Goal: Task Accomplishment & Management: Use online tool/utility

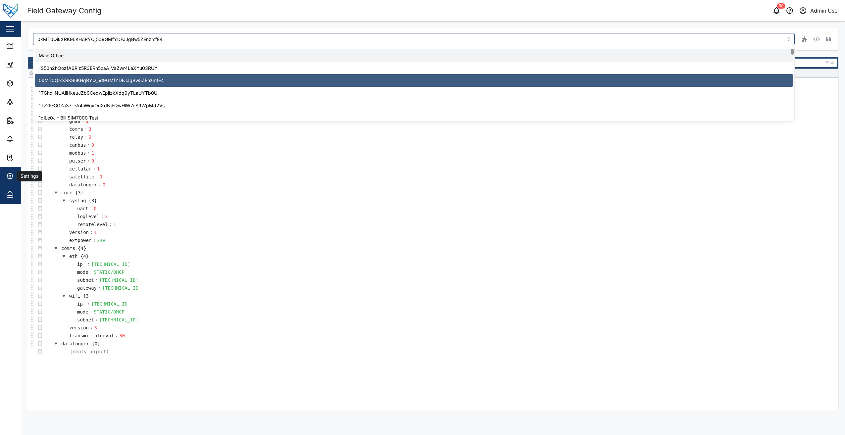
click at [11, 181] on span "Settings" at bounding box center [36, 176] width 60 height 19
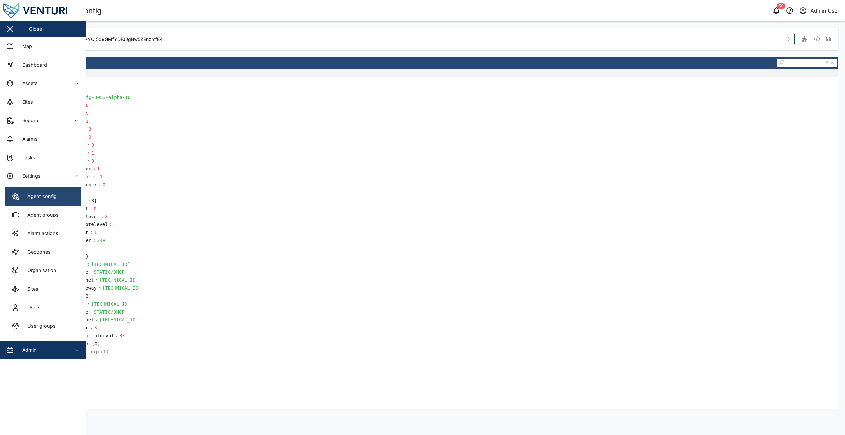
click at [49, 201] on link "Agent config" at bounding box center [42, 196] width 75 height 19
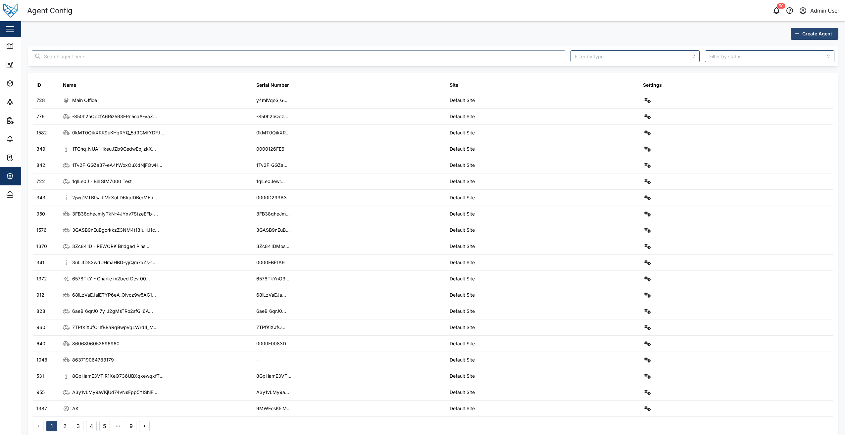
click at [129, 59] on input "text" at bounding box center [298, 56] width 533 height 12
paste input "RBunxhMjAfF3_Cd3edzNictDaewgoAlDF6Wb0nMFkl4"
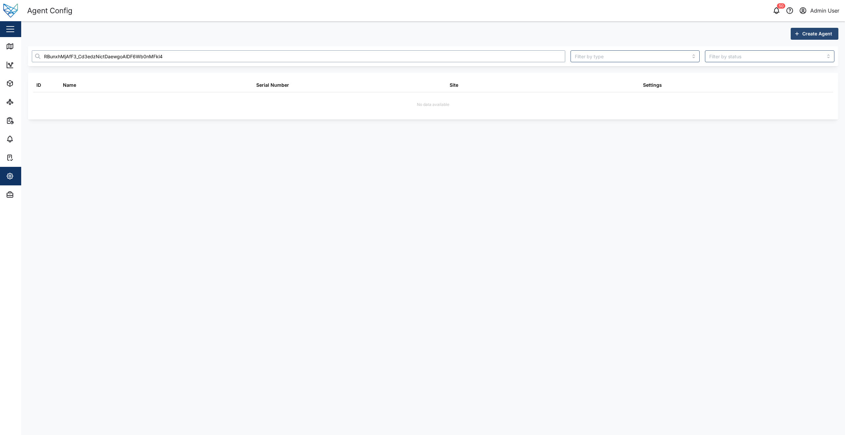
click at [55, 58] on input "RBunxhMjAfF3_Cd3edzNictDaewgoAlDF6Wb0nMFkl4" at bounding box center [298, 56] width 533 height 12
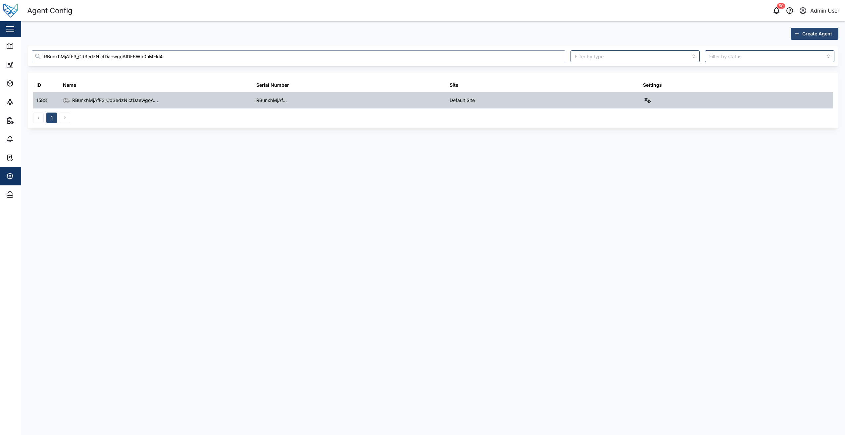
type input "RBunxhMjAfF3_Cd3edzNictDaewgoAlDF6Wb0nMFkl4"
click at [645, 102] on icon "button" at bounding box center [647, 100] width 7 height 5
click at [632, 156] on div "Field gateway config" at bounding box center [623, 157] width 45 height 7
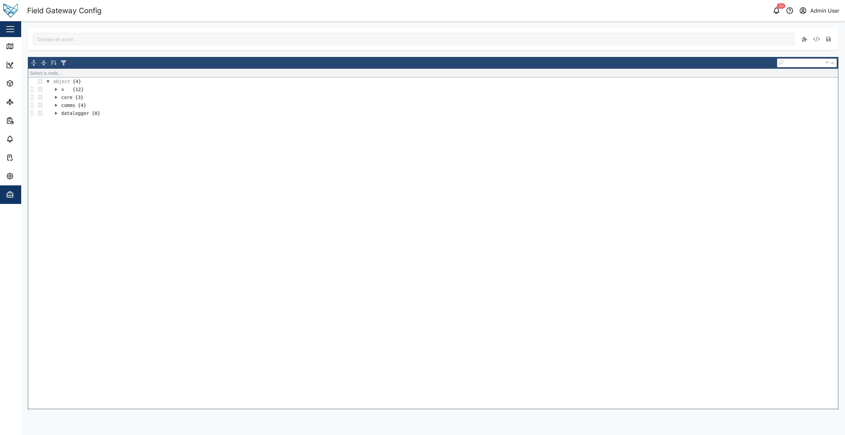
type input "RBunxhMjAfF3_Cd3edzNictDaewgoAlDF6Wb0nMFkl4"
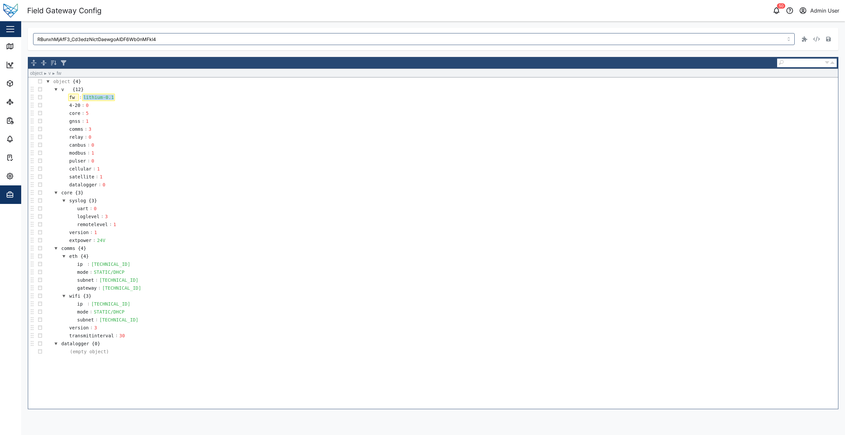
drag, startPoint x: 111, startPoint y: 97, endPoint x: 77, endPoint y: 96, distance: 34.1
click at [77, 96] on tr "fw : lithium-0.1" at bounding box center [87, 97] width 55 height 8
paste div
click at [826, 38] on icon "button" at bounding box center [828, 39] width 5 height 5
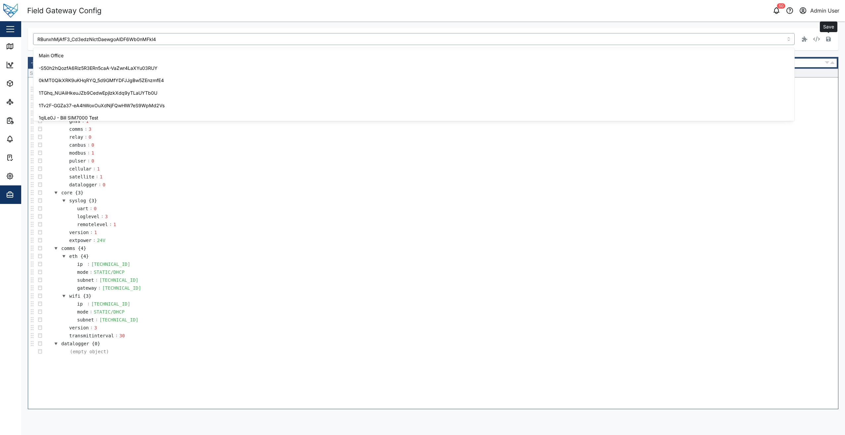
scroll to position [1053, 0]
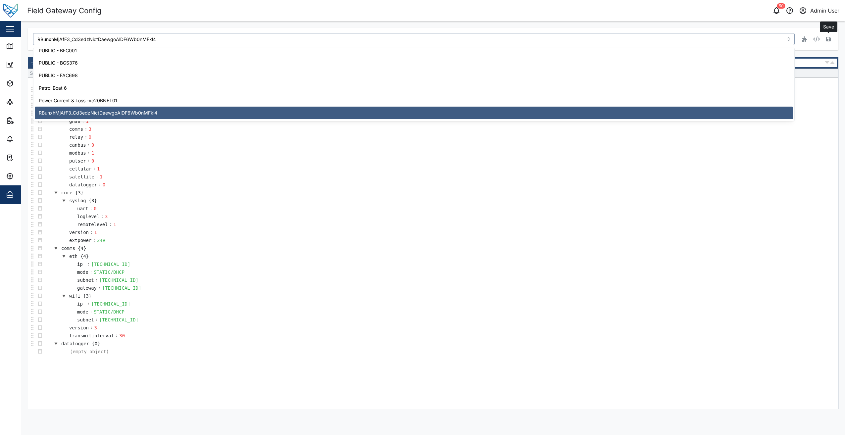
drag, startPoint x: 164, startPoint y: 39, endPoint x: 26, endPoint y: 36, distance: 138.0
click at [26, 36] on div "RBunxhMjAfF3_Cd3edzNictDaewgoAlDF6Wb0nMFkl4 Save Select a node... object {4} v …" at bounding box center [432, 218] width 823 height 394
click at [544, 329] on td "version : 3" at bounding box center [441, 328] width 794 height 8
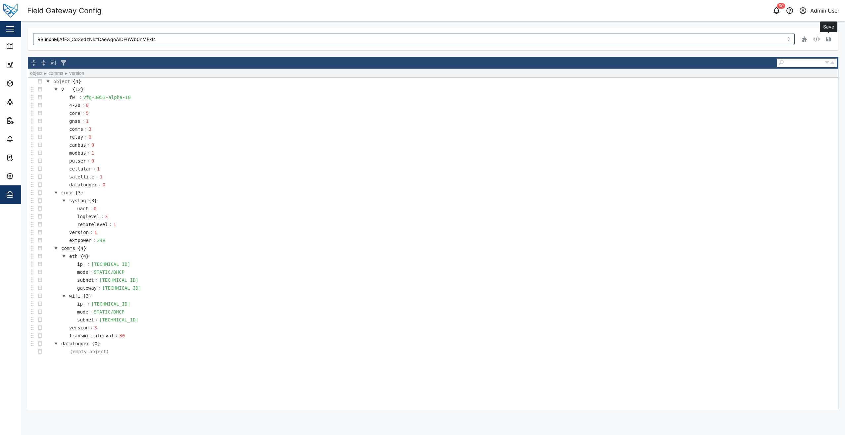
drag, startPoint x: 181, startPoint y: 21, endPoint x: 172, endPoint y: 18, distance: 8.8
click at [181, 21] on div "RBunxhMjAfF3_Cd3edzNictDaewgoAlDF6Wb0nMFkl4 Save object ► comms ► version objec…" at bounding box center [432, 218] width 823 height 394
click at [14, 177] on div "Settings" at bounding box center [36, 176] width 60 height 8
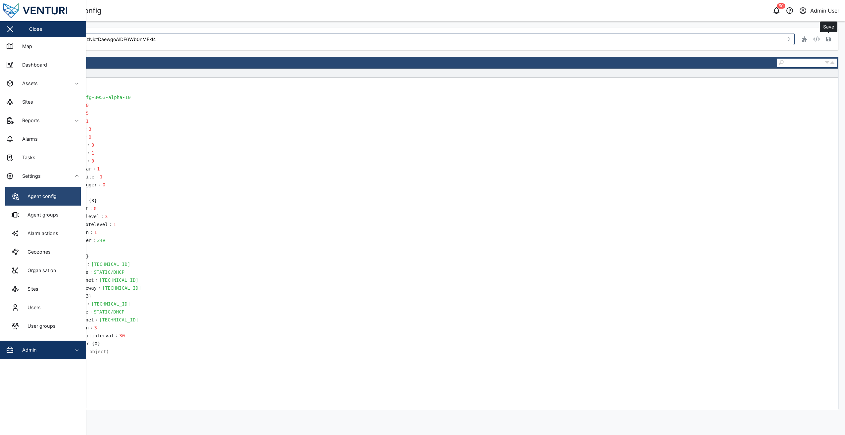
click at [51, 199] on div "Agent config" at bounding box center [40, 196] width 34 height 7
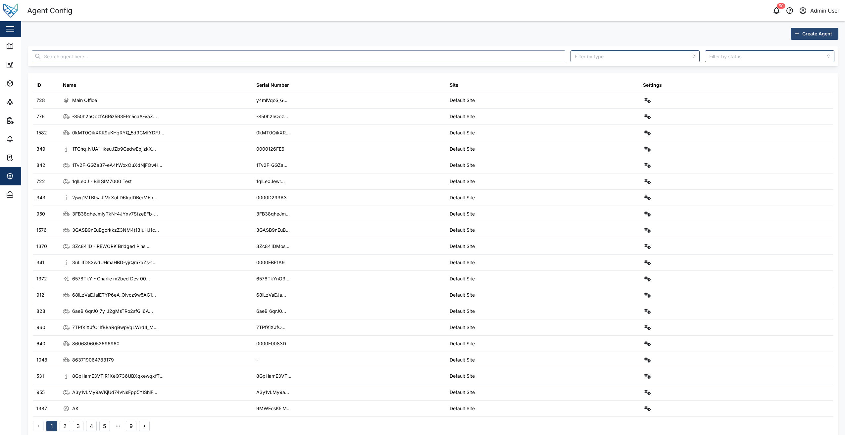
click at [101, 59] on input "text" at bounding box center [298, 56] width 533 height 12
paste input "GDQM3EnXnCJ5DcINf3NMavYGzHo7saqtkO5gMnP5_mU"
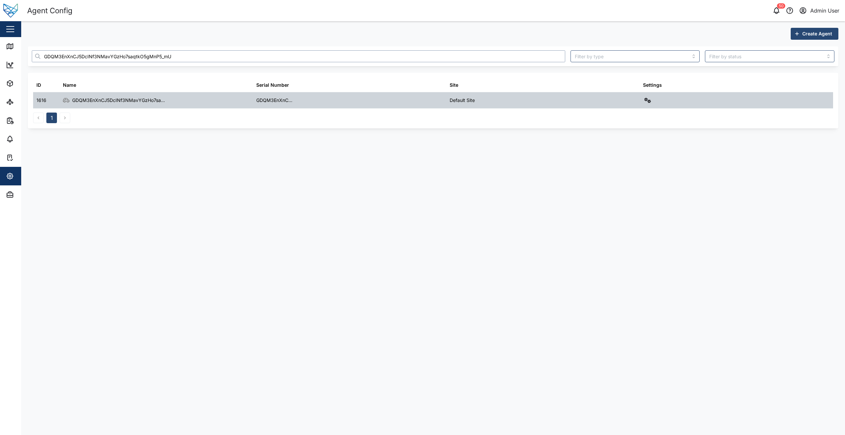
type input "GDQM3EnXnCJ5DcINf3NMavYGzHo7saqtkO5gMnP5_mU"
click at [647, 99] on icon "button" at bounding box center [647, 100] width 7 height 5
click at [634, 159] on div "Field gateway config" at bounding box center [623, 157] width 45 height 7
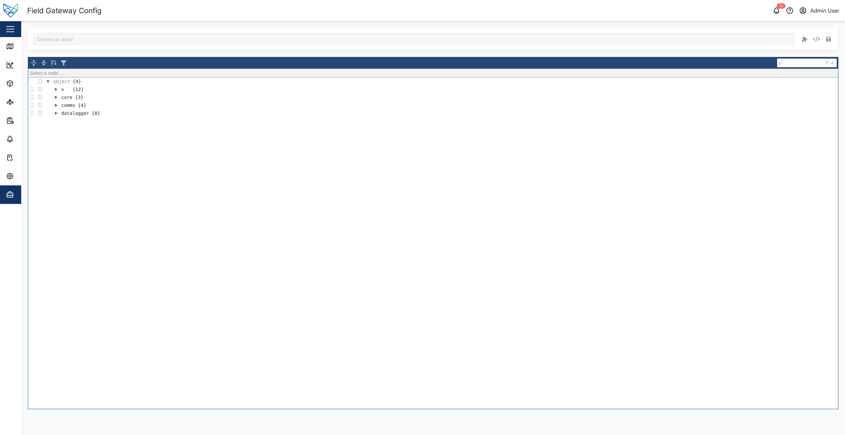
type input "GDQM3EnXnCJ5DcINf3NMavYGzHo7saqtkO5gMnP5_mU"
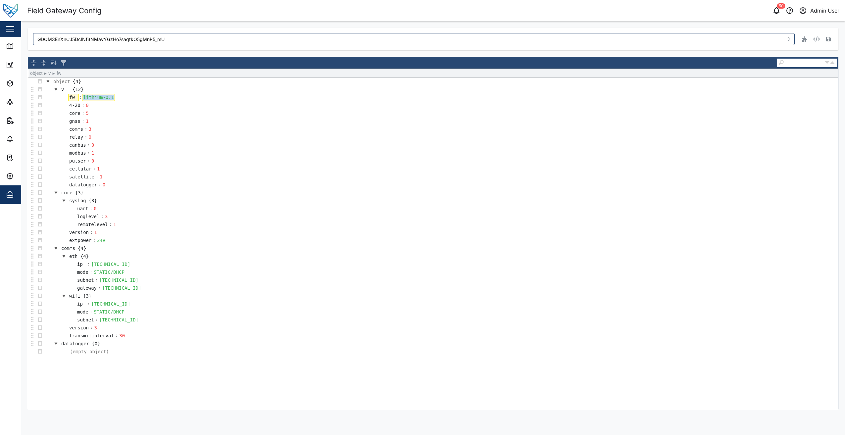
drag, startPoint x: 112, startPoint y: 99, endPoint x: 77, endPoint y: 95, distance: 34.2
click at [77, 95] on tr "fw : lithium-0.1" at bounding box center [87, 97] width 55 height 8
paste div
click at [828, 37] on icon "button" at bounding box center [828, 39] width 5 height 5
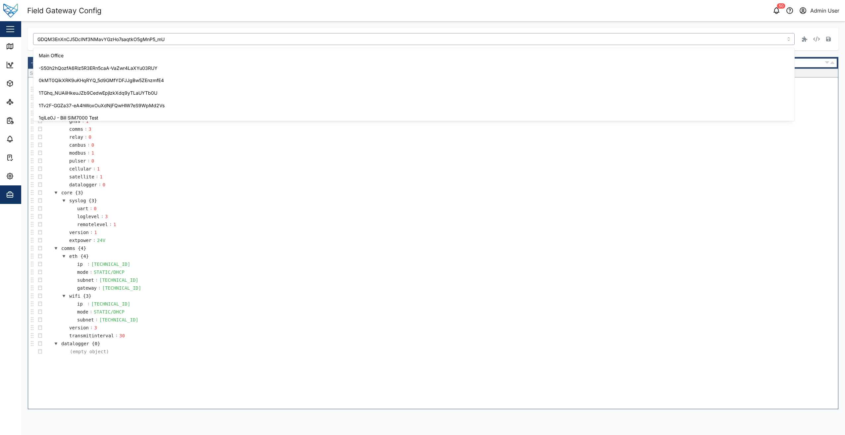
scroll to position [579, 0]
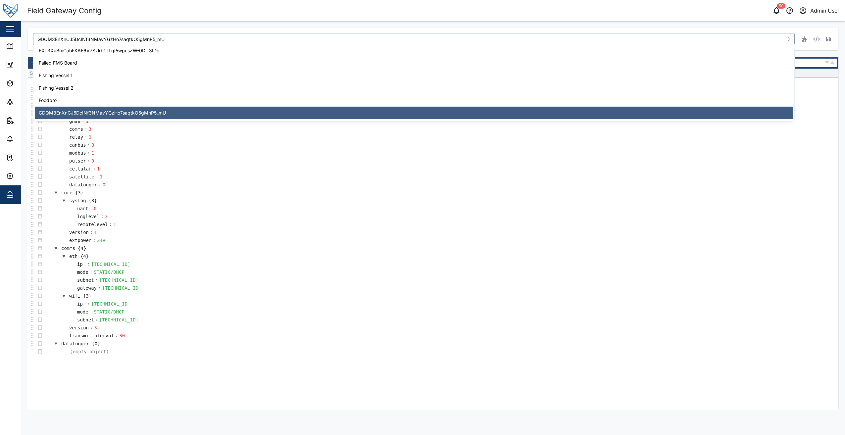
drag, startPoint x: 190, startPoint y: 37, endPoint x: 28, endPoint y: 38, distance: 161.5
click at [28, 38] on div "GDQM3EnXnCJ5DcINf3NMavYGzHo7saqtkO5gMnP5_mU" at bounding box center [433, 39] width 810 height 23
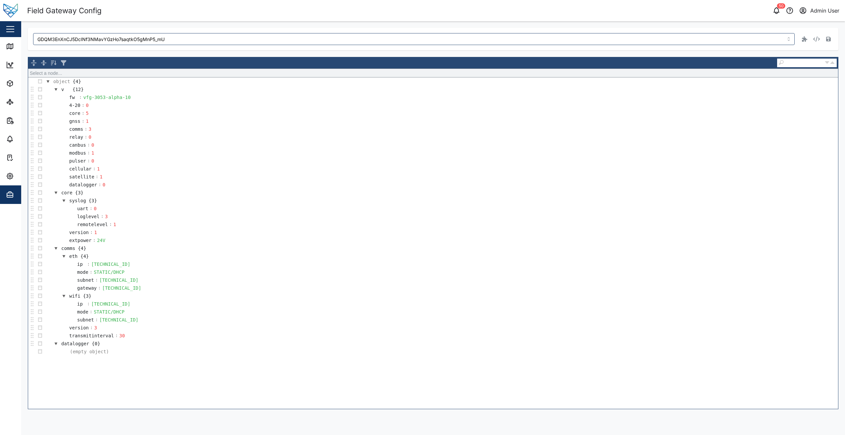
click at [180, 26] on div "GDQM3EnXnCJ5DcINf3NMavYGzHo7saqtkO5gMnP5_mU Select a node... object {4} v {12} …" at bounding box center [432, 218] width 823 height 394
click at [16, 179] on div "Settings" at bounding box center [36, 176] width 60 height 8
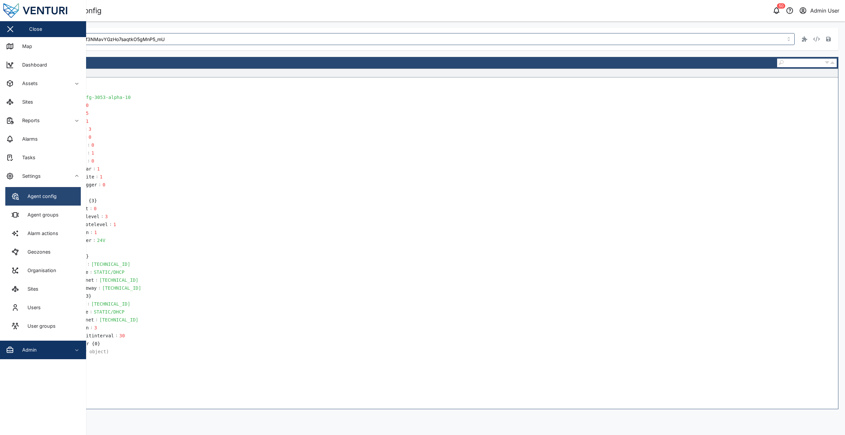
click at [53, 196] on div "Agent config" at bounding box center [40, 196] width 34 height 7
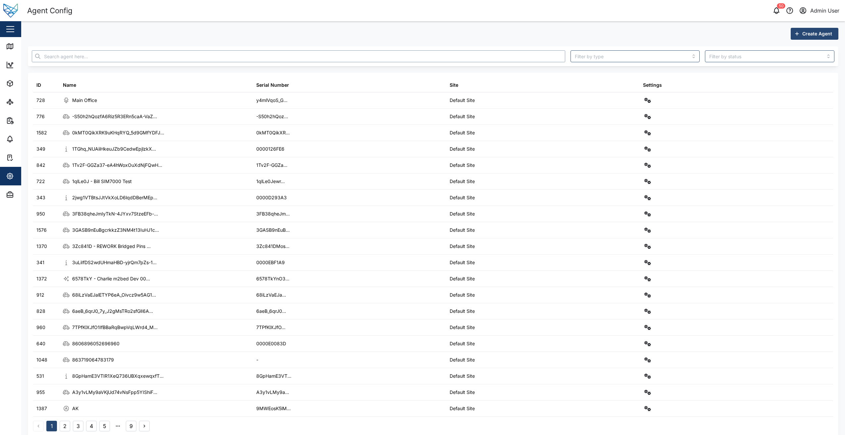
click at [151, 57] on input "text" at bounding box center [298, 56] width 533 height 12
paste input "kffbYEMLfT7py45nKb42WgW6doox78APlhwFDRTrq0g"
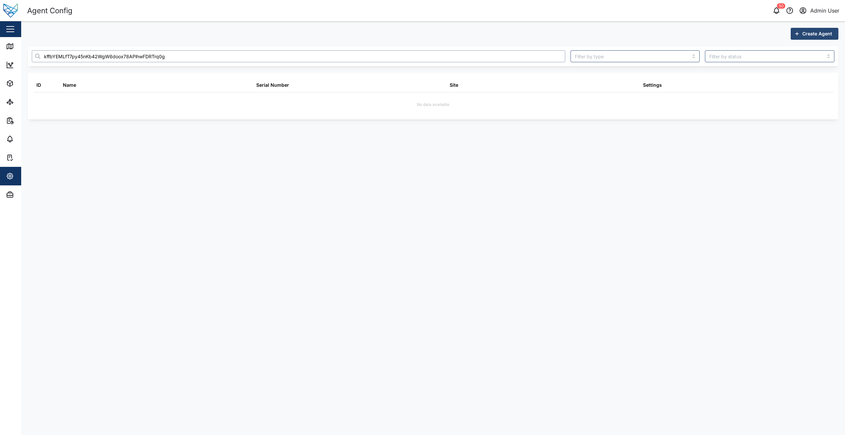
click at [52, 58] on input "kffbYEMLfT7py45nKb42WgW6doox78APlhwFDRTrq0g" at bounding box center [298, 56] width 533 height 12
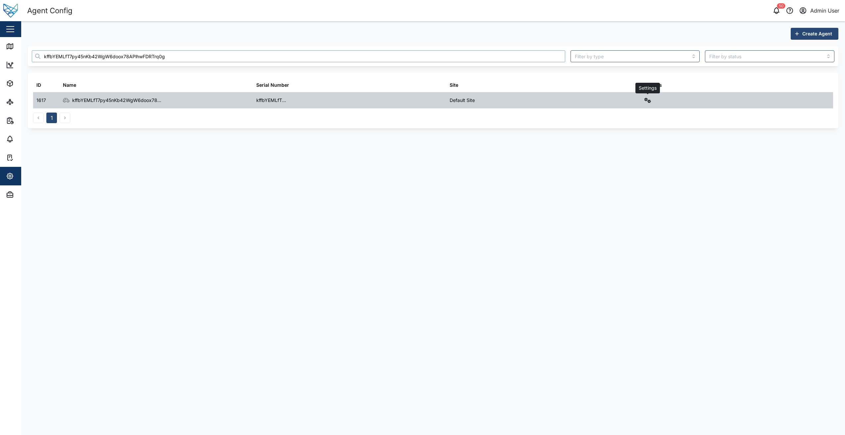
type input "kffbYEMLfT7py45nKb42WgW6doox78APlhwFDRTrq0g"
click at [649, 102] on icon "button" at bounding box center [647, 100] width 7 height 5
click at [623, 158] on div "Field gateway config" at bounding box center [623, 157] width 45 height 7
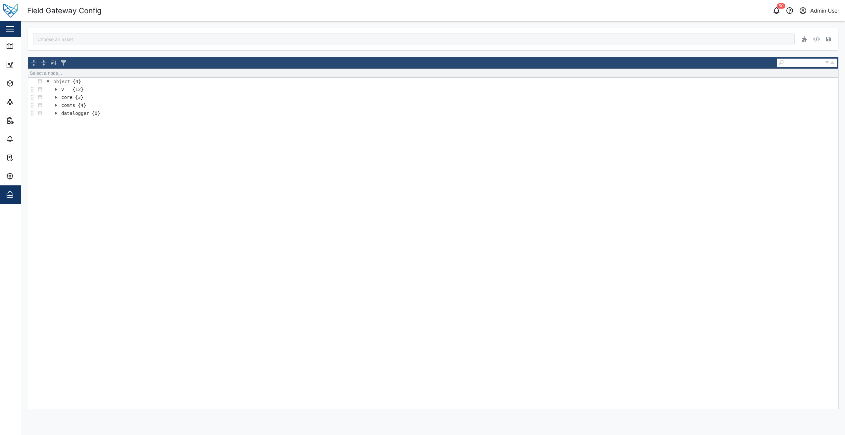
type input "kffbYEMLfT7py45nKb42WgW6doox78APlhwFDRTrq0g"
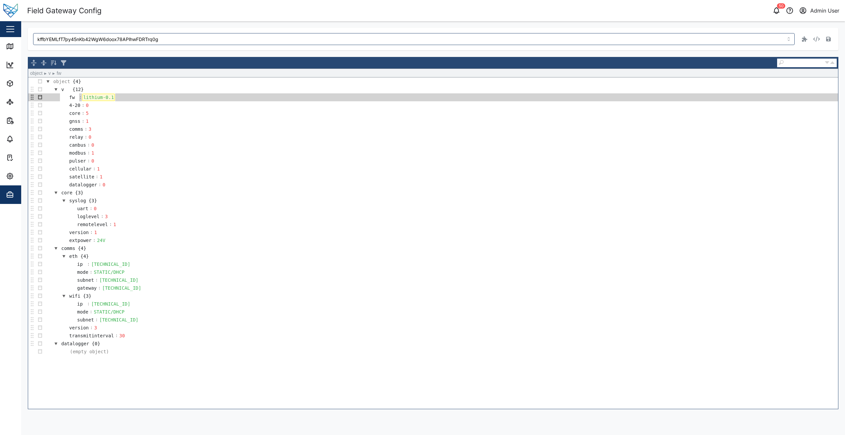
drag, startPoint x: 112, startPoint y: 96, endPoint x: 93, endPoint y: 95, distance: 18.9
click at [93, 95] on td "lithium-0.1" at bounding box center [98, 97] width 33 height 8
click at [104, 97] on div "lithium-0.1" at bounding box center [98, 97] width 33 height 7
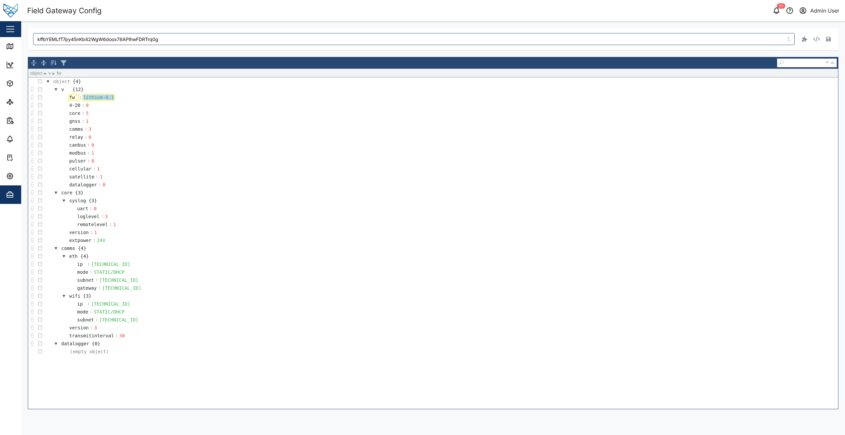
drag, startPoint x: 111, startPoint y: 97, endPoint x: 78, endPoint y: 96, distance: 32.8
click at [78, 96] on tr "fw : lithium-0.1" at bounding box center [87, 97] width 55 height 8
paste div
click at [826, 40] on icon "button" at bounding box center [828, 39] width 5 height 5
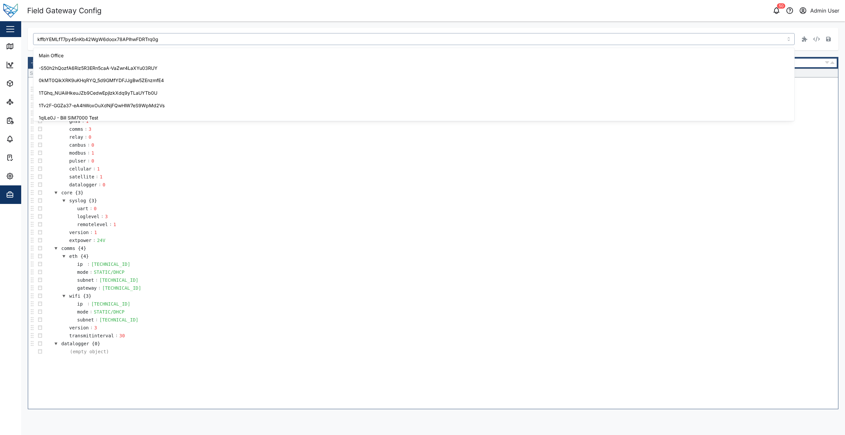
scroll to position [1751, 0]
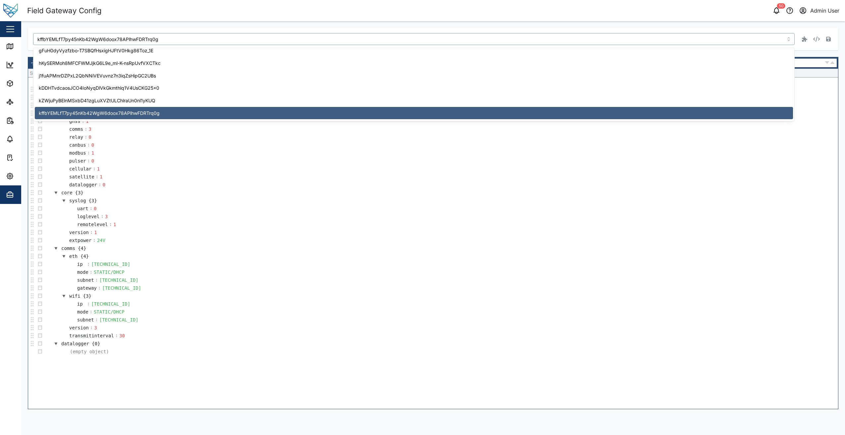
drag, startPoint x: 178, startPoint y: 42, endPoint x: 35, endPoint y: 38, distance: 142.3
click at [35, 38] on input "kffbYEMLfT7py45nKb42WgW6doox78APlhwFDRTrq0g" at bounding box center [413, 39] width 761 height 12
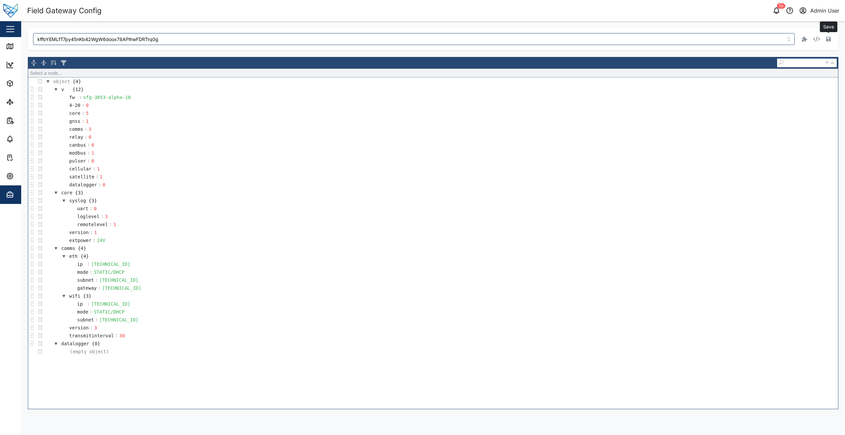
click at [827, 40] on icon "button" at bounding box center [828, 39] width 5 height 5
click at [2, 178] on button "Settings" at bounding box center [43, 176] width 86 height 19
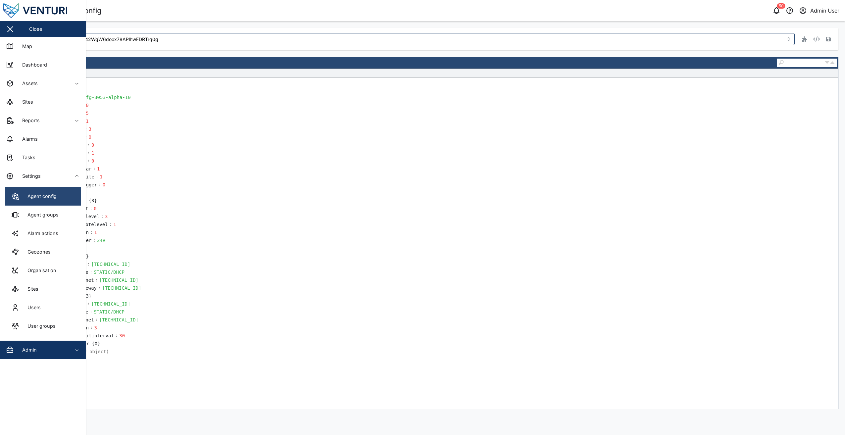
click at [59, 189] on link "Agent config" at bounding box center [42, 196] width 75 height 19
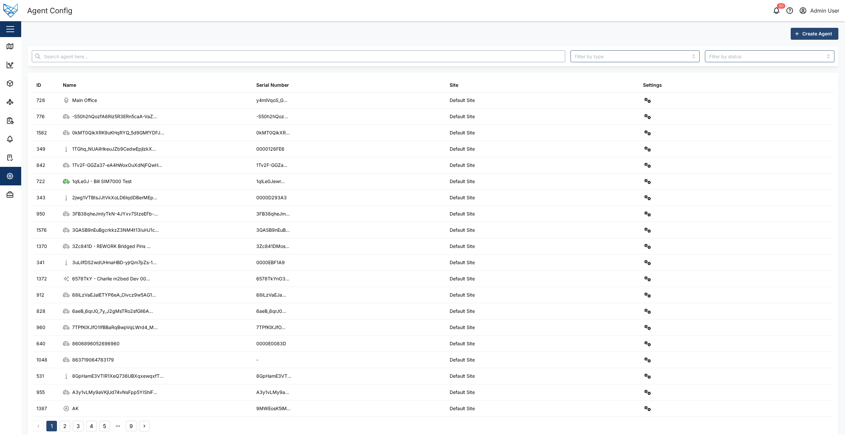
click at [133, 58] on input "text" at bounding box center [298, 56] width 533 height 12
paste input "btt0targSRvvtl3rKmOoR5mAEyImohueKsQikMaSHTs"
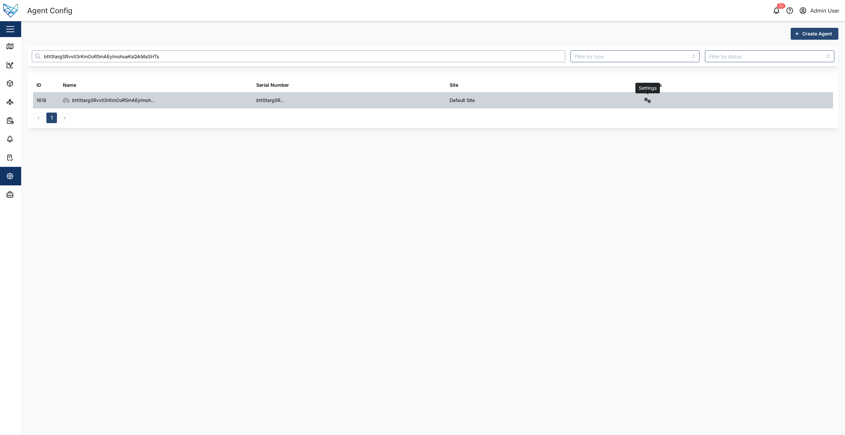
type input "btt0targSRvvtl3rKmOoR5mAEyImohueKsQikMaSHTs"
click at [652, 102] on div "Settings" at bounding box center [735, 100] width 193 height 16
click at [648, 103] on icon "button" at bounding box center [647, 100] width 7 height 5
click at [633, 155] on div "Field gateway config" at bounding box center [623, 157] width 45 height 7
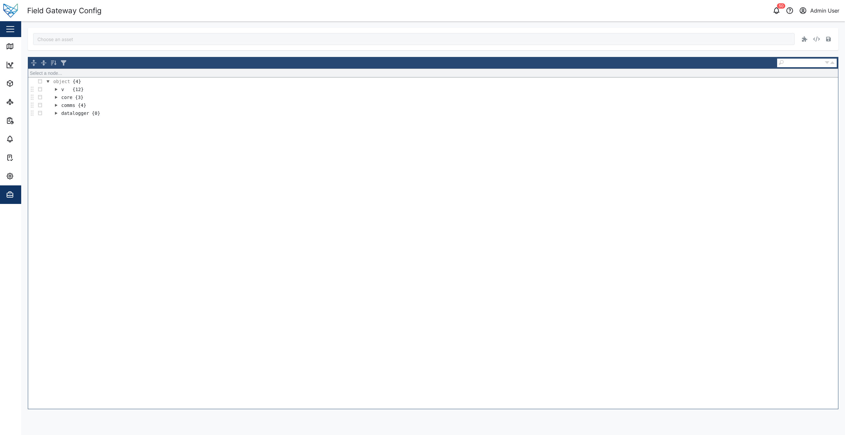
type input "btt0targSRvvtl3rKmOoR5mAEyImohueKsQikMaSHTs"
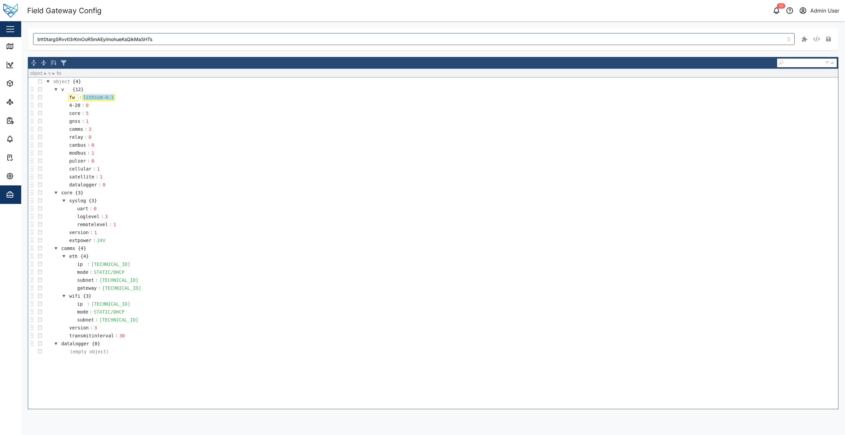
drag, startPoint x: 111, startPoint y: 99, endPoint x: 77, endPoint y: 100, distance: 33.8
click at [77, 100] on tr "fw : lithium-0.1" at bounding box center [87, 97] width 55 height 8
paste div
click at [826, 42] on button "button" at bounding box center [827, 38] width 9 height 9
click at [151, 11] on div "Field Gateway Config" at bounding box center [230, 11] width 406 height 12
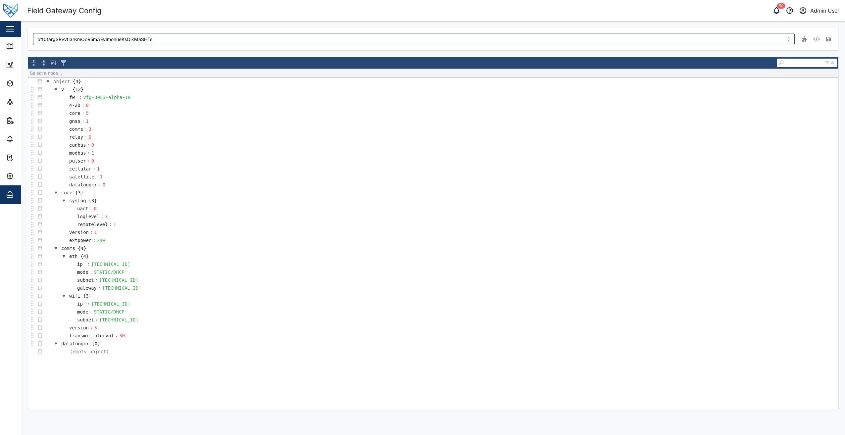
click at [698, 10] on div "50 Admin User" at bounding box center [641, 10] width 406 height 9
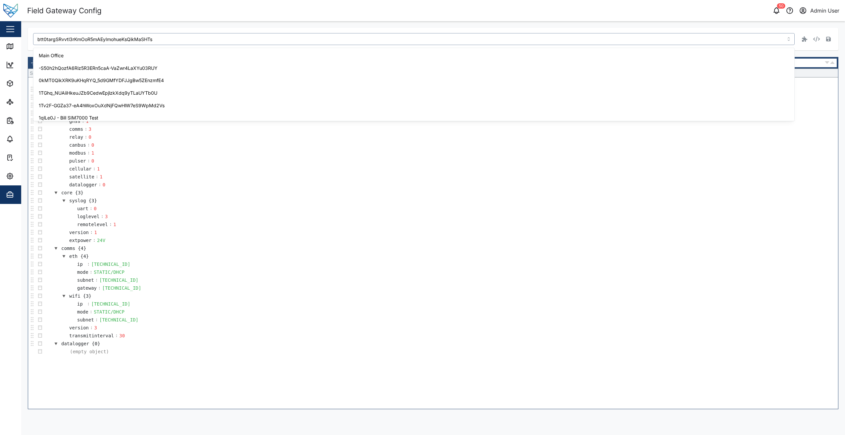
scroll to position [1614, 0]
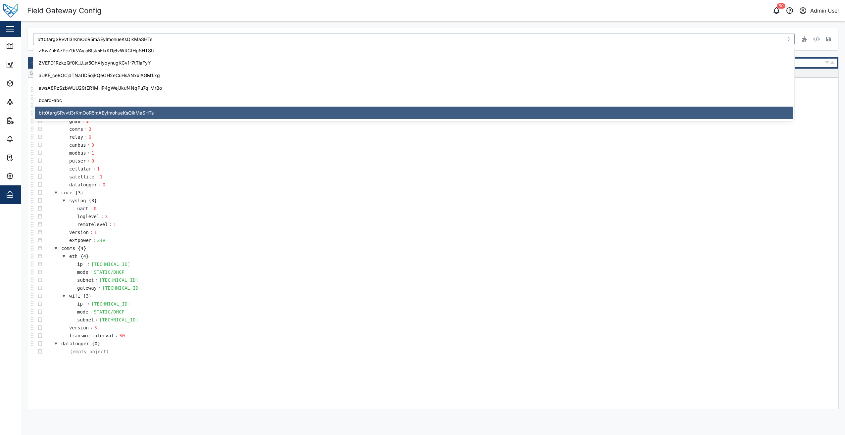
drag, startPoint x: 161, startPoint y: 39, endPoint x: 33, endPoint y: 32, distance: 128.6
click at [33, 32] on div "btt0targSRvvtl3rKmOoR5mAEyImohueKsQikMaSHTs" at bounding box center [433, 39] width 810 height 23
